Goal: Task Accomplishment & Management: Manage account settings

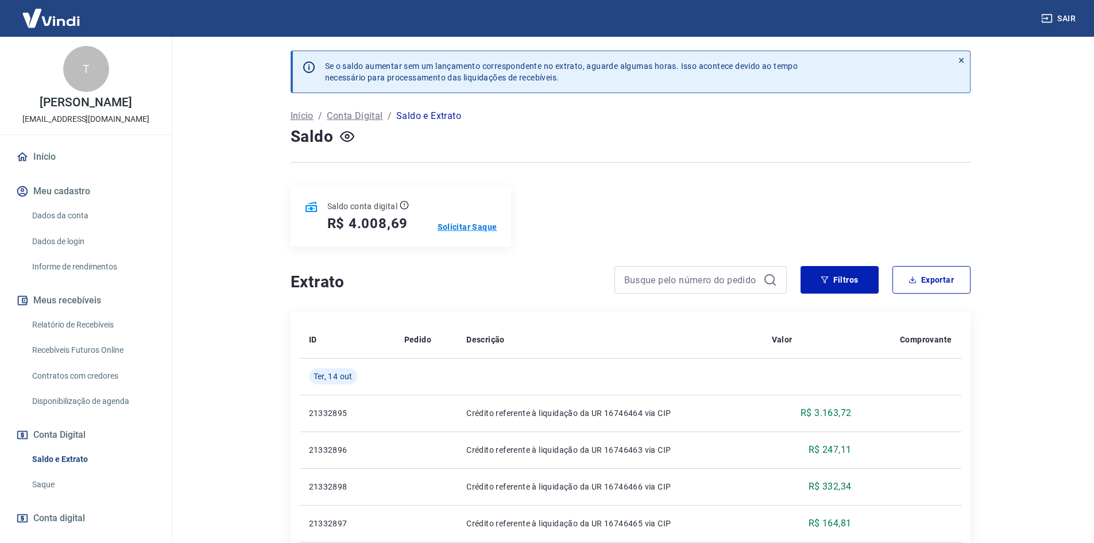
click at [496, 225] on p "Solicitar Saque" at bounding box center [468, 226] width 60 height 11
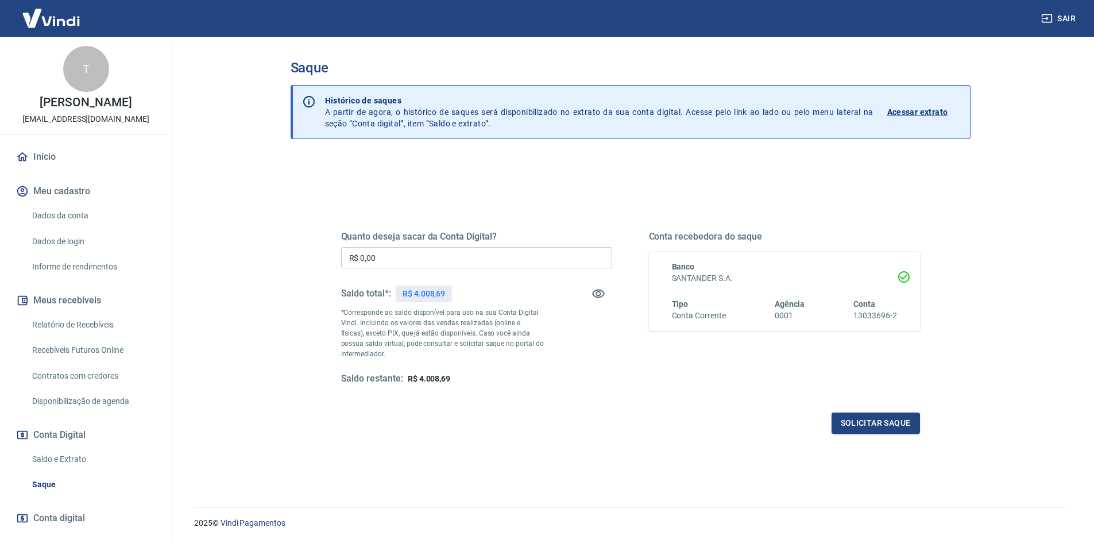
click at [482, 252] on input "R$ 0,00" at bounding box center [476, 257] width 271 height 21
type input "R$ 3.900,00"
click at [621, 374] on div "Quanto deseja sacar da Conta Digital? R$ 3.900,00 ​ Saldo total*: R$ 4.008,69 *…" at bounding box center [630, 308] width 579 height 154
click at [873, 426] on button "Solicitar saque" at bounding box center [876, 422] width 88 height 21
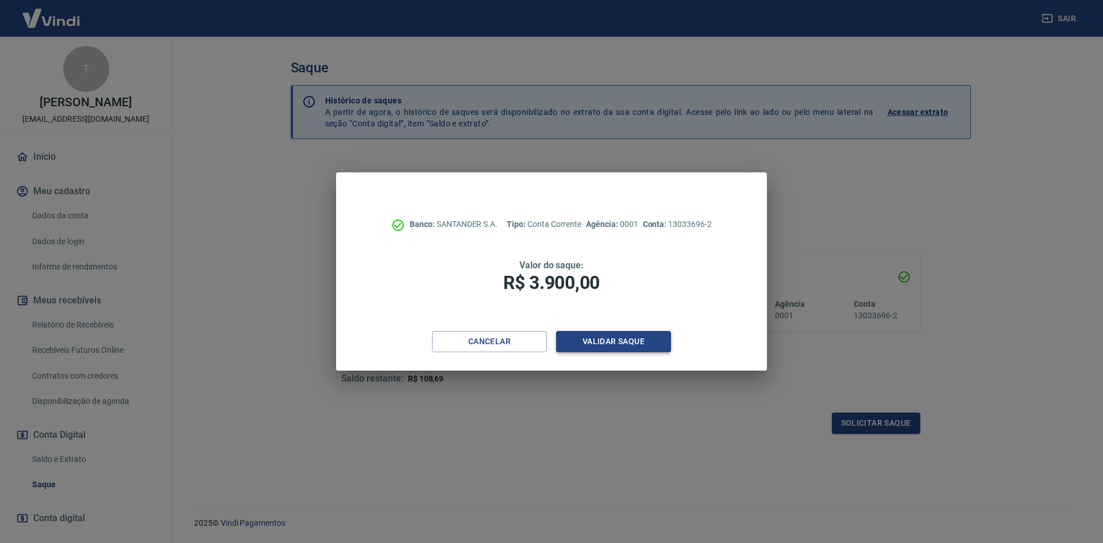
click at [582, 342] on button "Validar saque" at bounding box center [613, 341] width 115 height 21
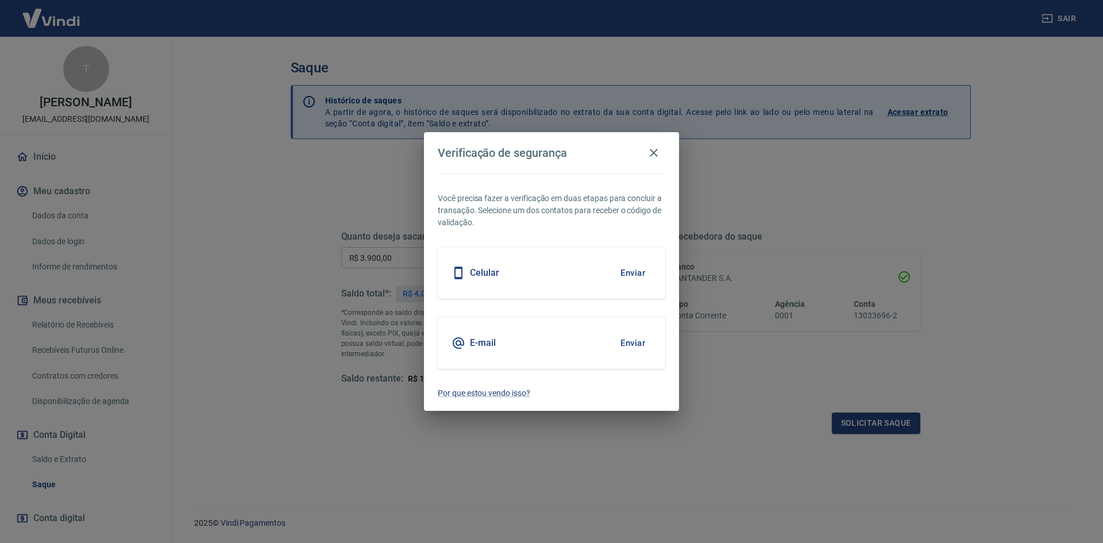
click at [622, 347] on button "Enviar" at bounding box center [632, 343] width 37 height 24
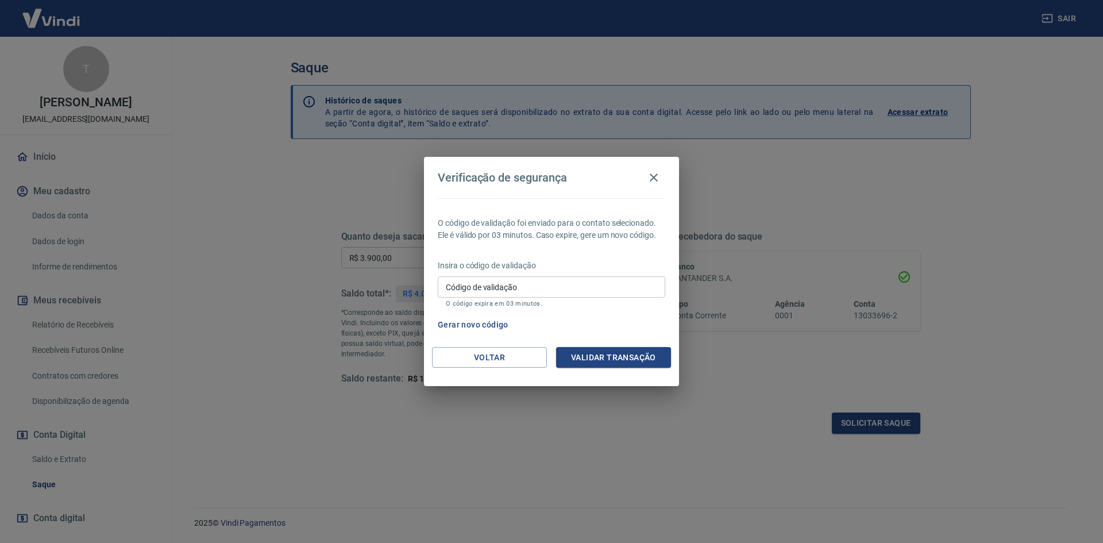
click at [524, 300] on p "O código expira em 03 minutos." at bounding box center [551, 303] width 211 height 7
click at [532, 276] on input "Código de validação" at bounding box center [551, 286] width 227 height 21
type input "717939"
click at [630, 355] on button "Validar transação" at bounding box center [613, 357] width 115 height 21
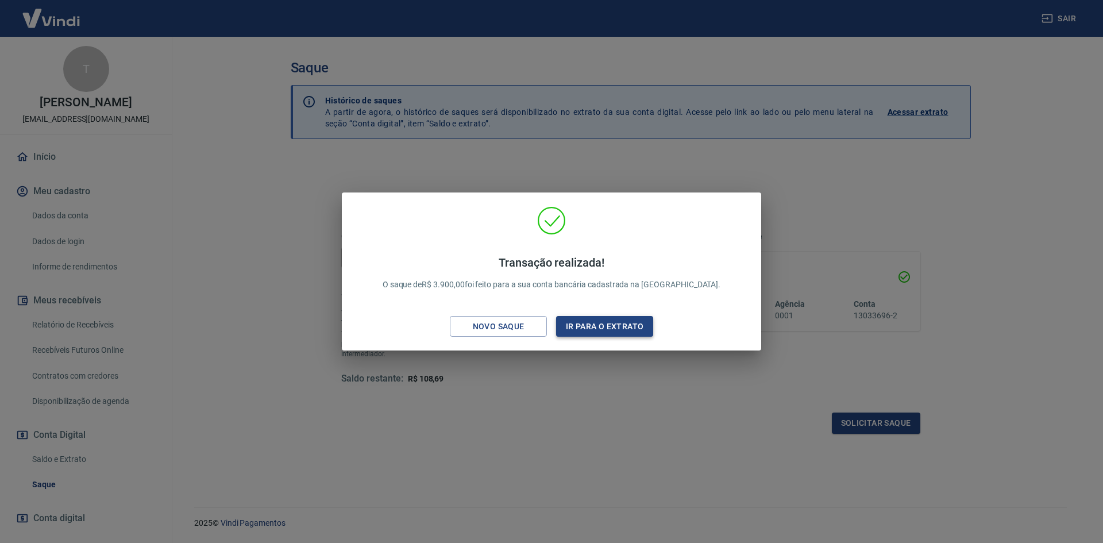
click at [609, 332] on button "Ir para o extrato" at bounding box center [604, 326] width 97 height 21
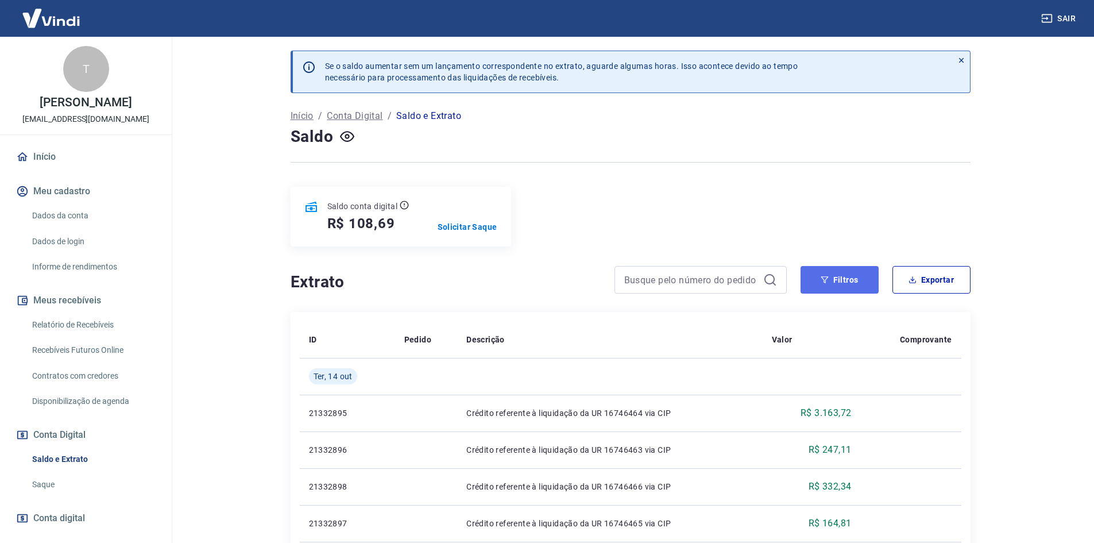
click at [834, 280] on button "Filtros" at bounding box center [840, 280] width 78 height 28
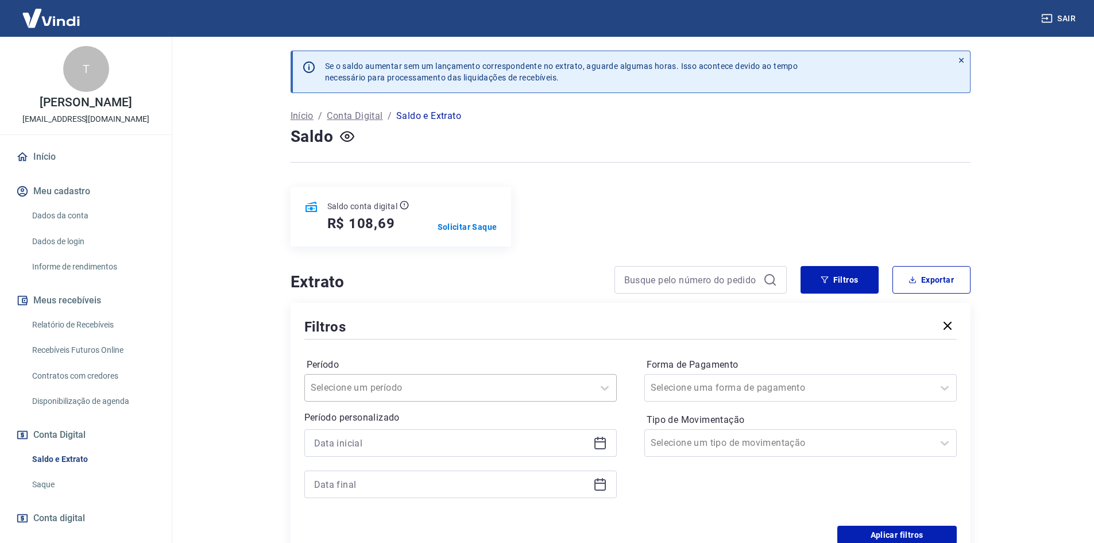
scroll to position [29, 0]
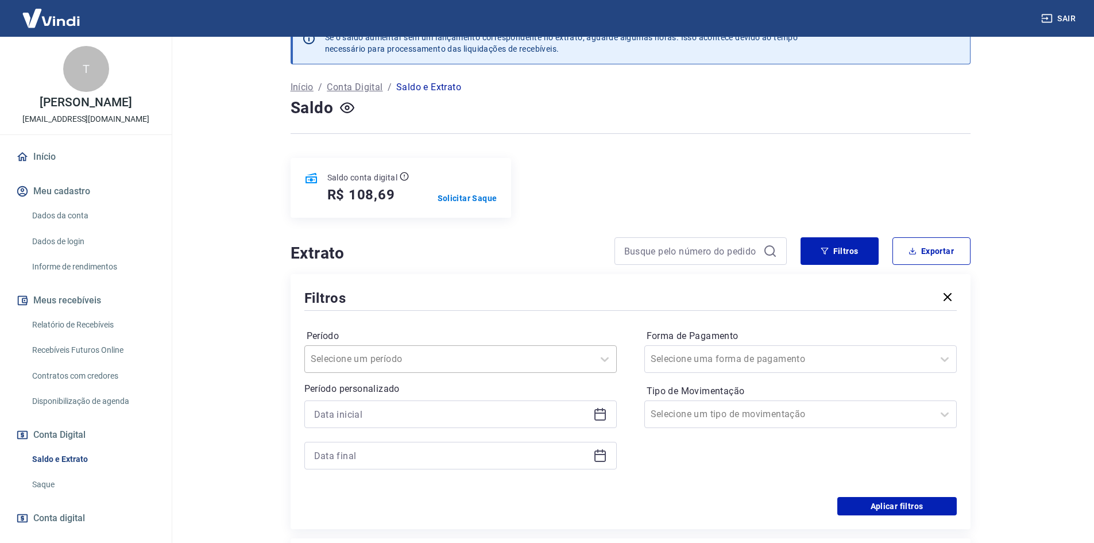
click at [517, 373] on div "Selecione um período" at bounding box center [460, 359] width 312 height 28
click at [721, 407] on div at bounding box center [789, 414] width 277 height 16
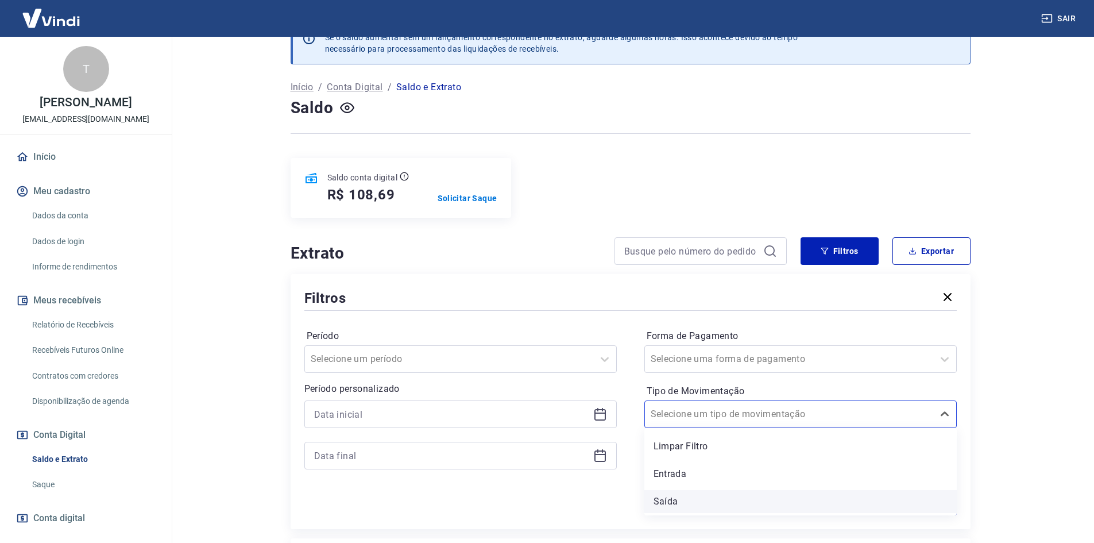
click at [666, 496] on div "Saída" at bounding box center [800, 501] width 312 height 23
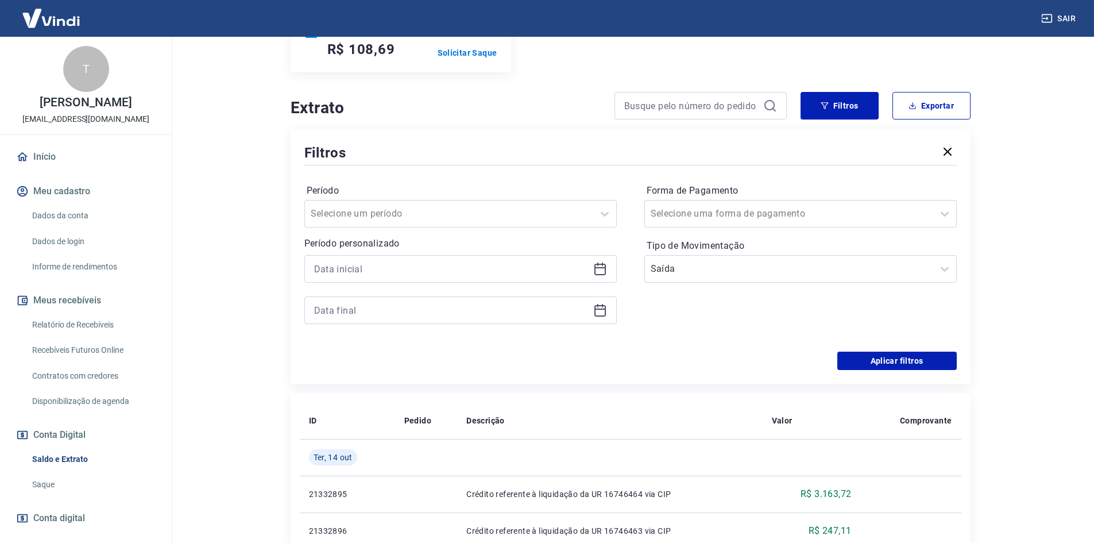
scroll to position [201, 0]
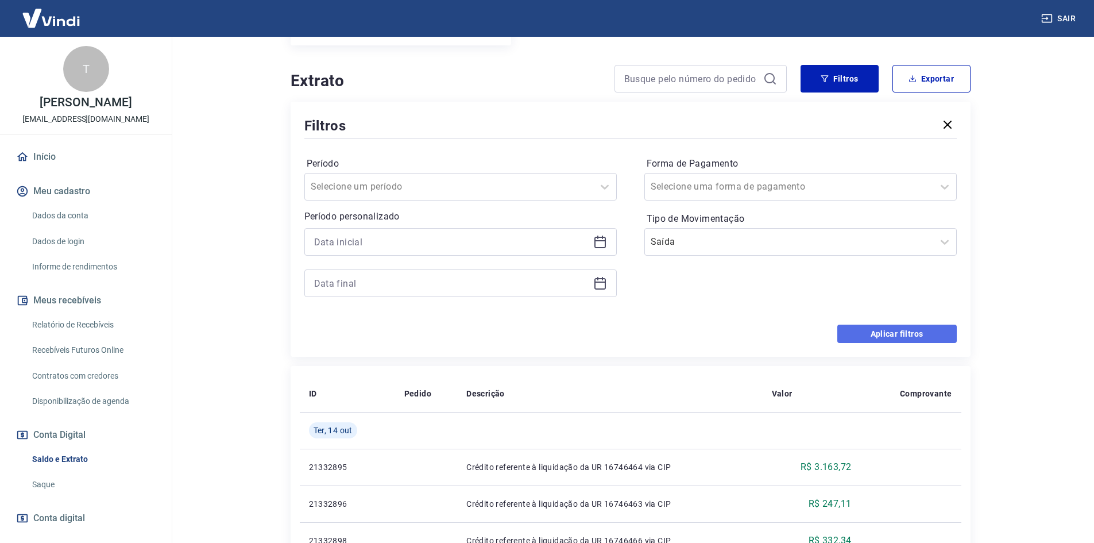
click at [895, 337] on button "Aplicar filtros" at bounding box center [896, 333] width 119 height 18
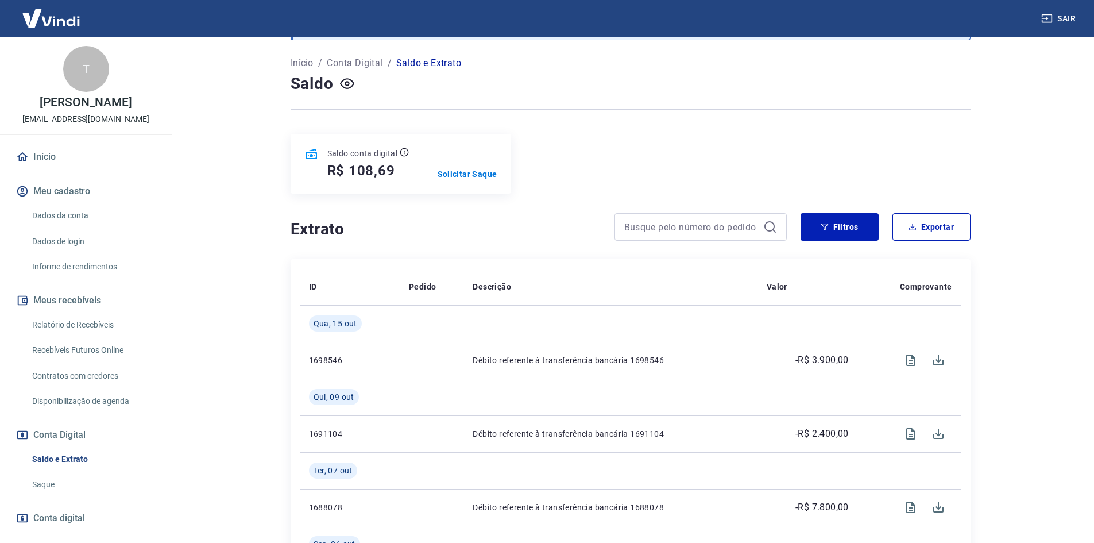
scroll to position [57, 0]
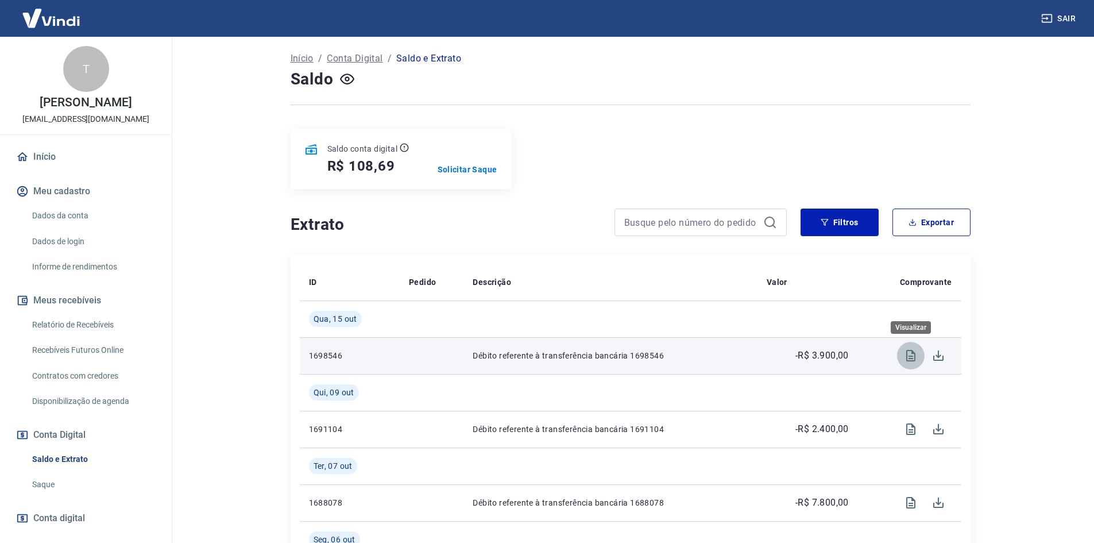
click at [916, 354] on icon "Visualizar" at bounding box center [911, 356] width 14 height 14
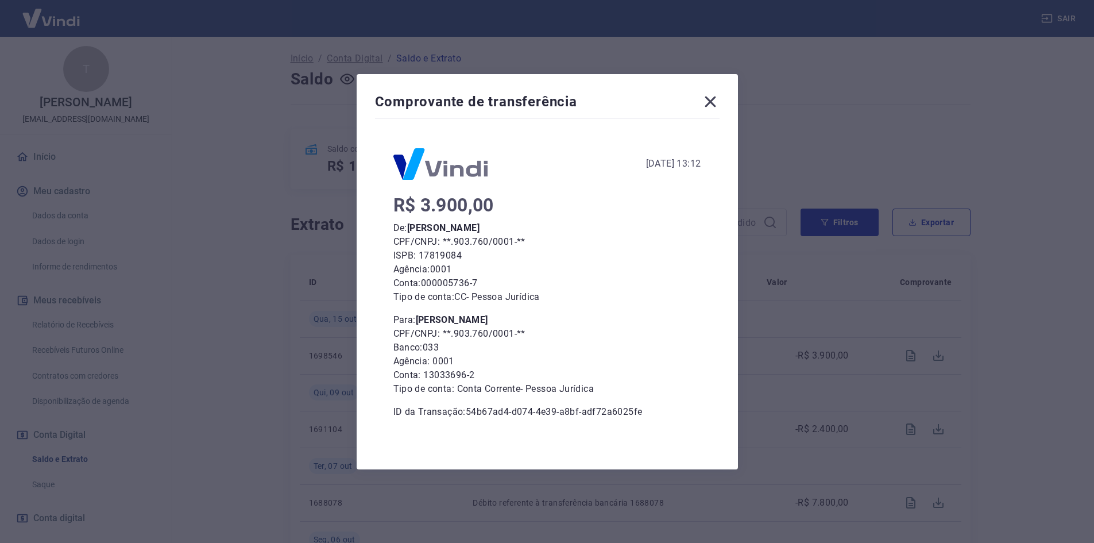
click at [710, 104] on icon at bounding box center [710, 101] width 18 height 18
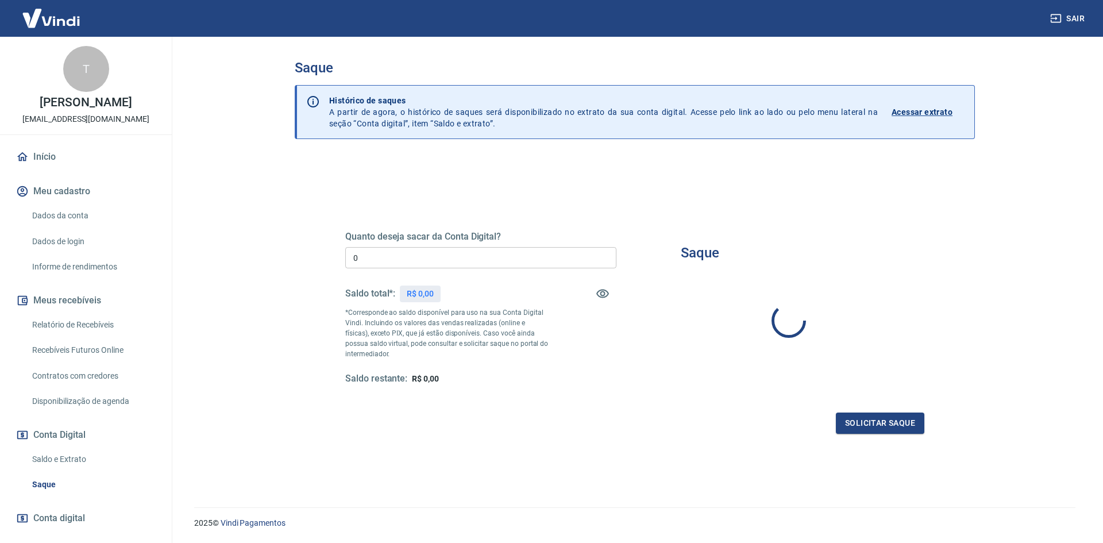
type input "R$ 0,00"
